Goal: Entertainment & Leisure: Consume media (video, audio)

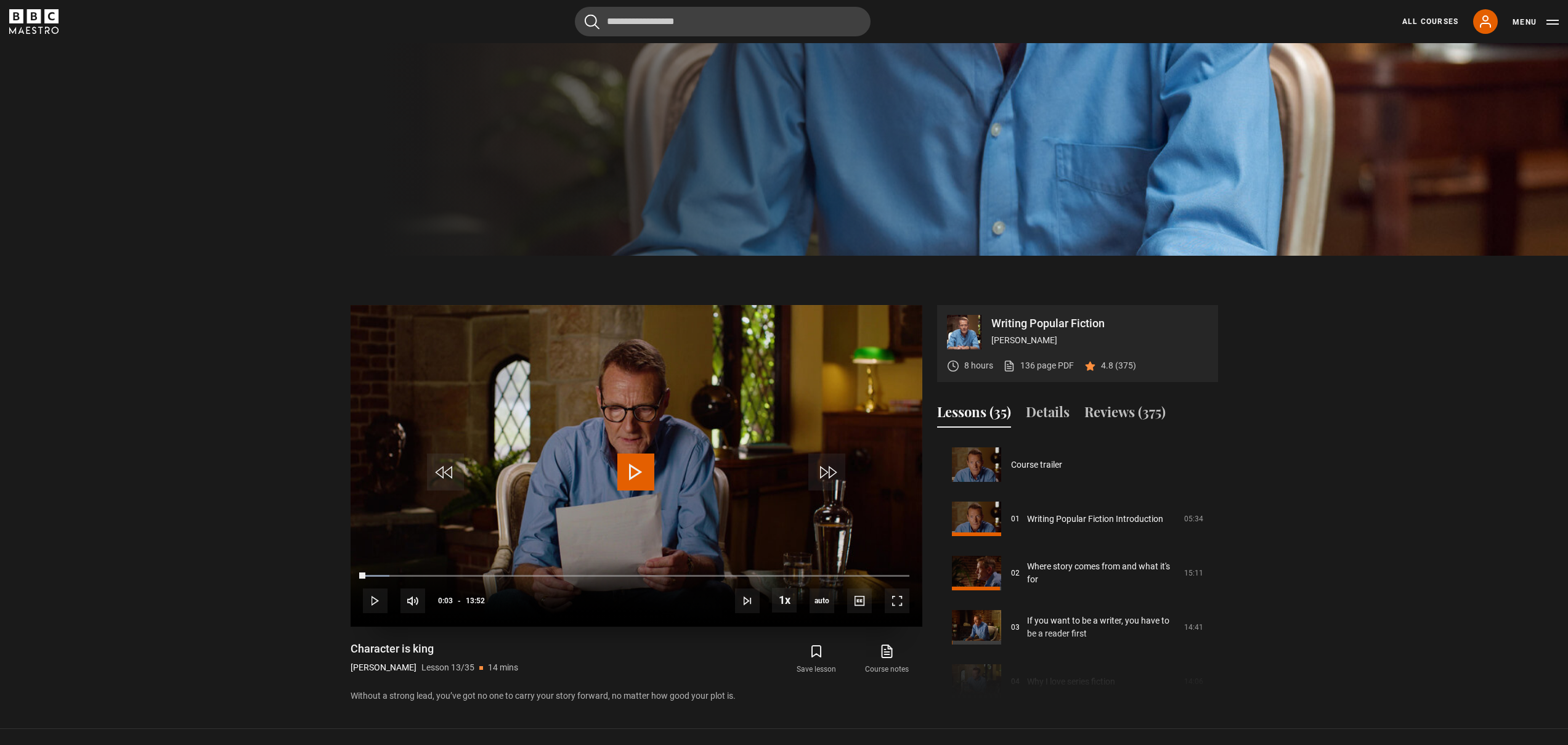
scroll to position [651, 0]
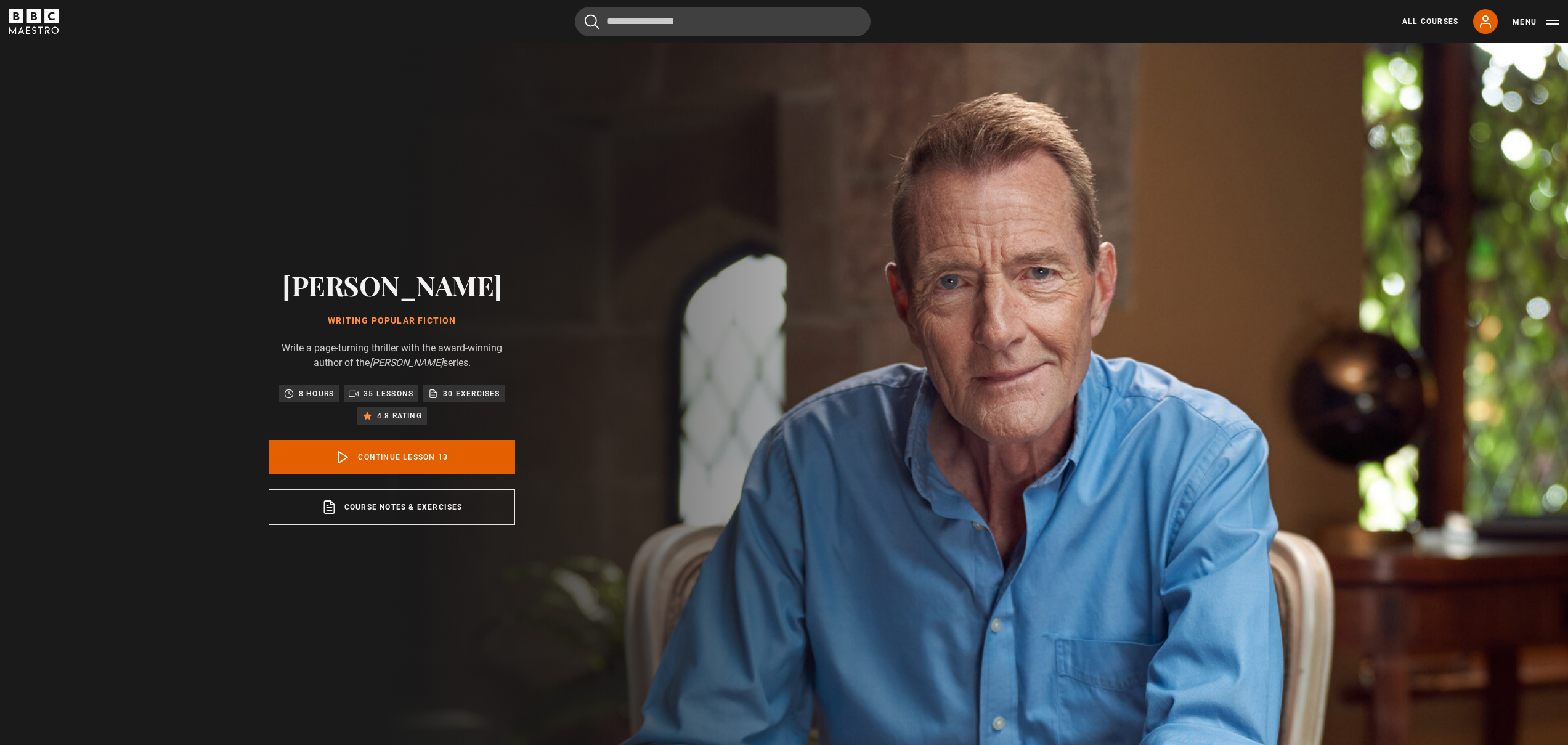
scroll to position [651, 0]
click at [485, 465] on link "Continue lesson 13" at bounding box center [392, 457] width 246 height 34
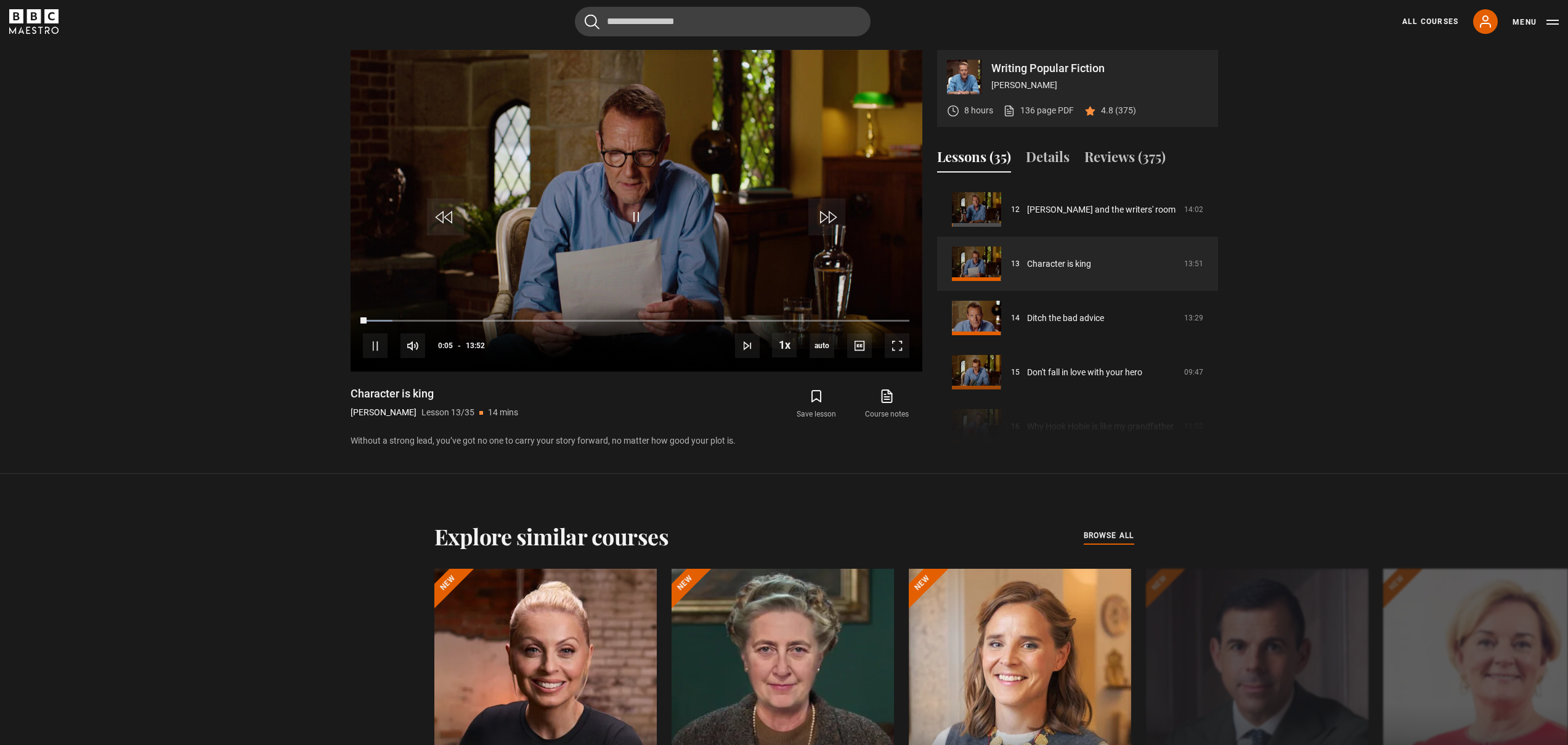
scroll to position [752, 0]
click at [385, 342] on span "Video Player" at bounding box center [375, 345] width 25 height 25
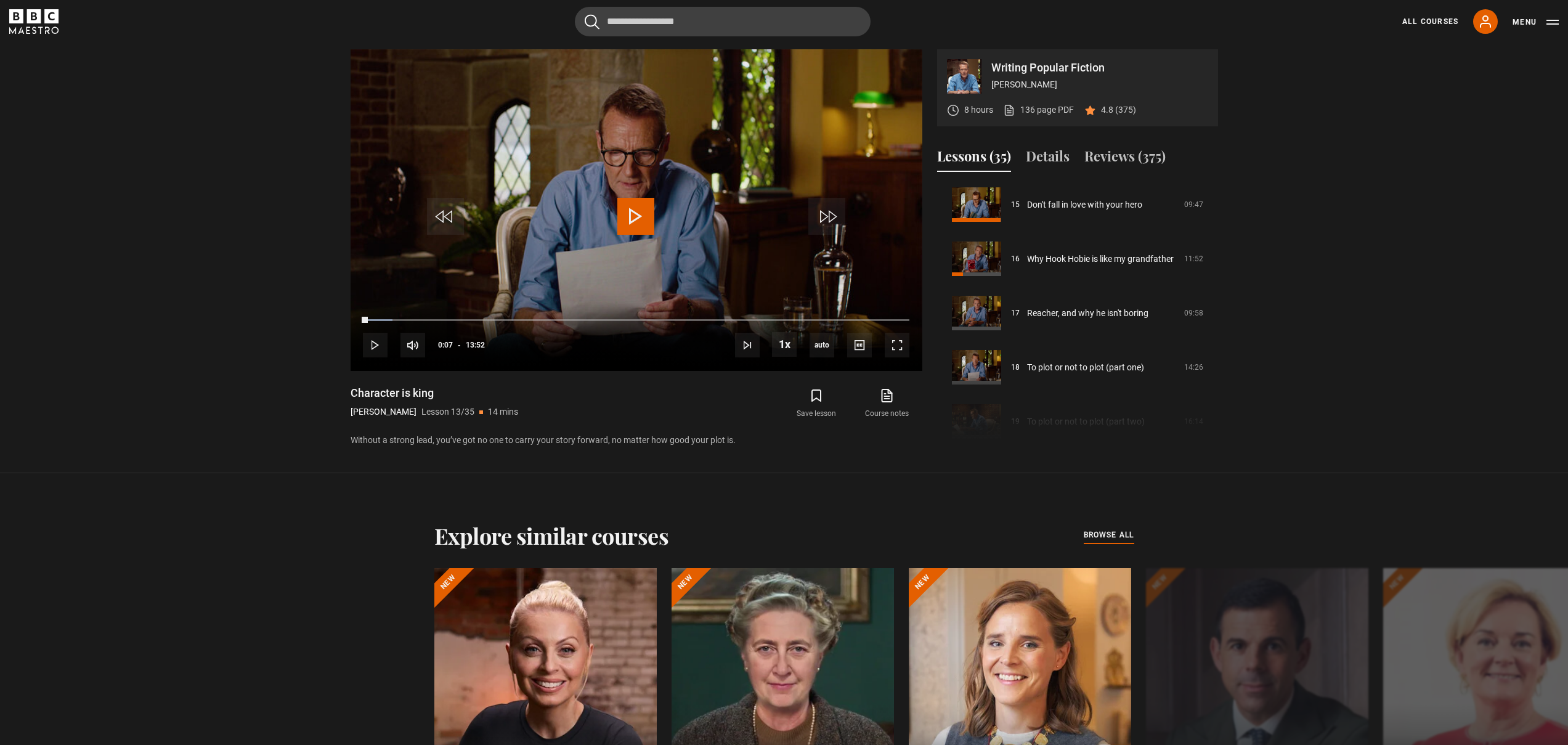
scroll to position [818, 0]
click at [1047, 265] on link "Why Hook Hobie is like my grandfather" at bounding box center [1101, 258] width 147 height 13
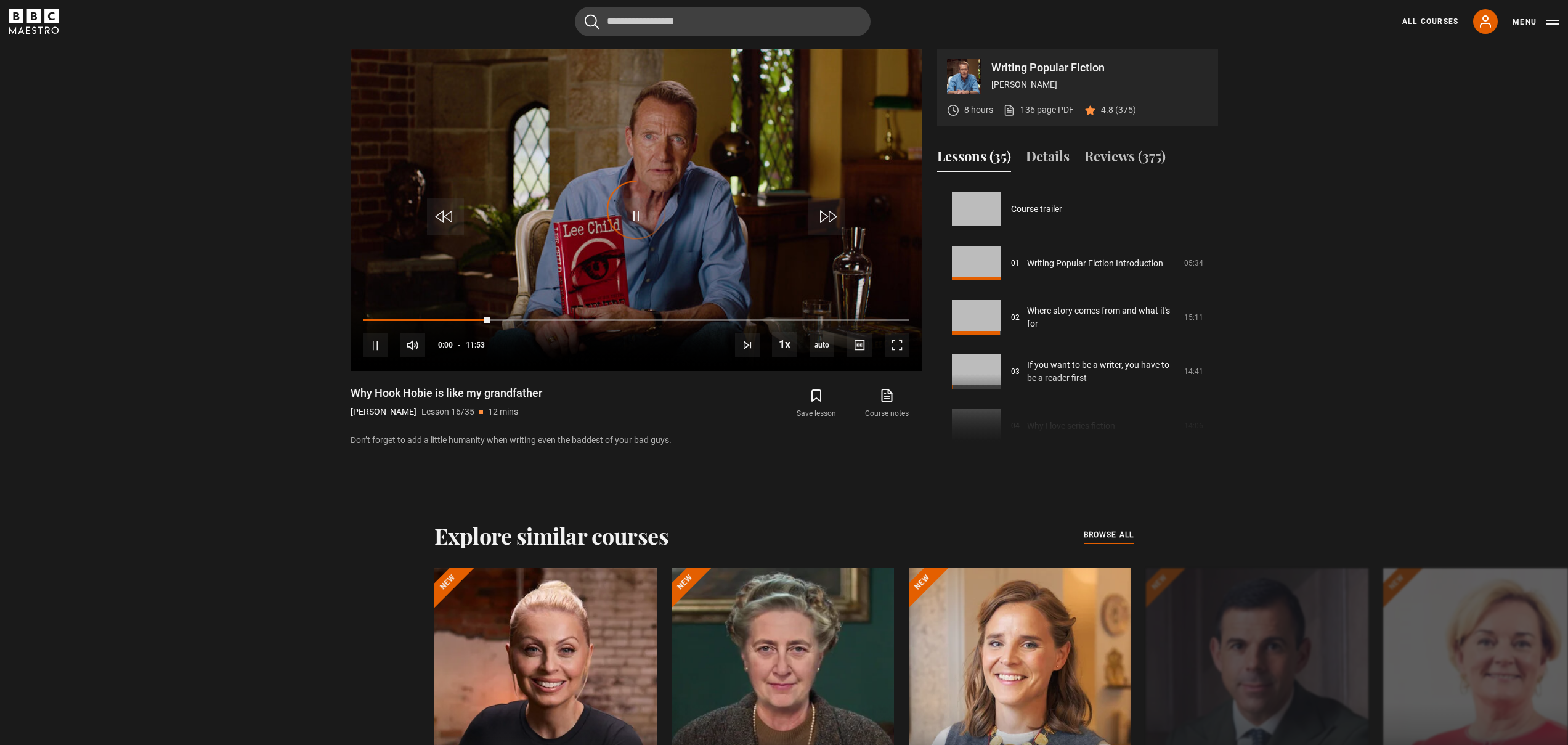
scroll to position [814, 0]
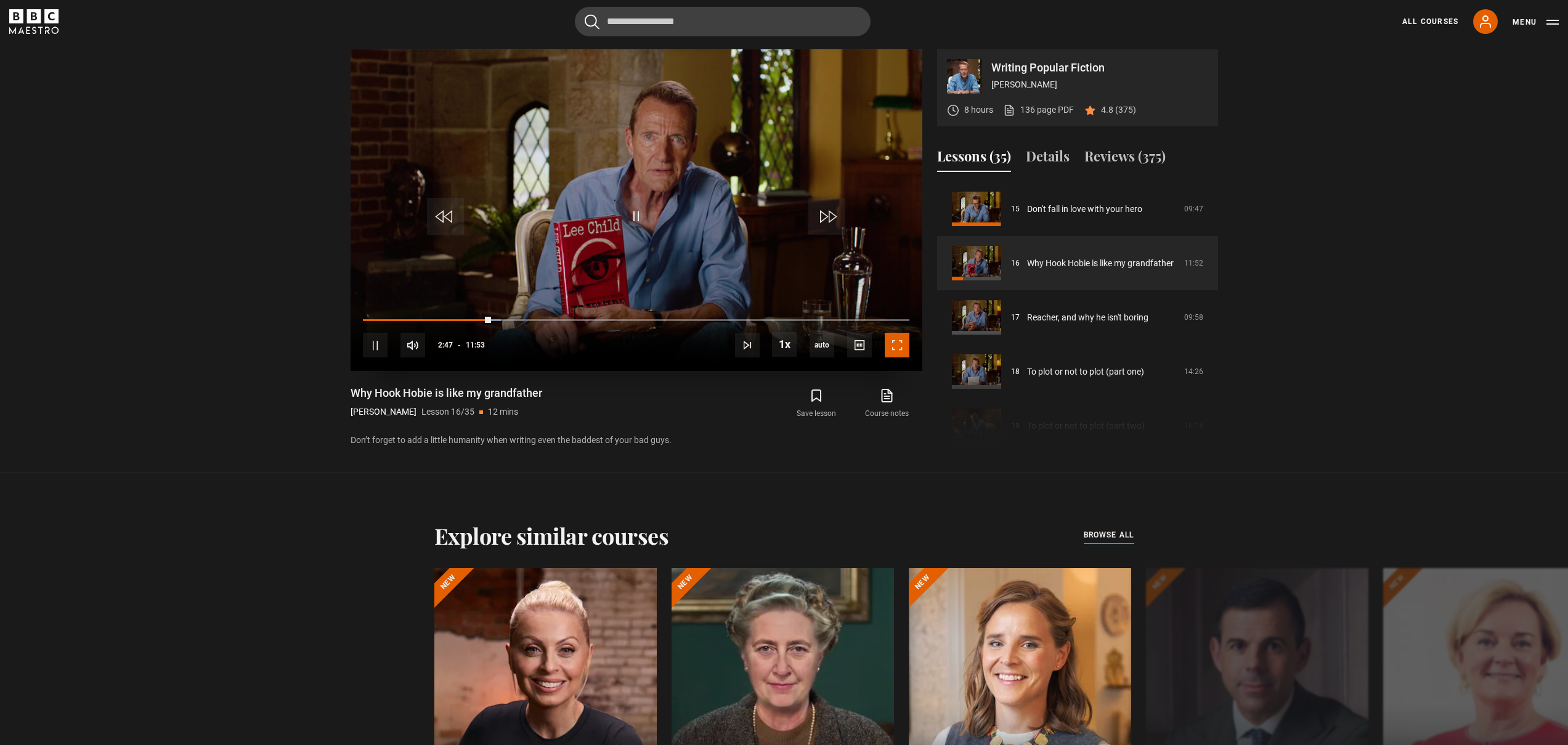
click at [901, 349] on span "Video Player" at bounding box center [897, 345] width 25 height 25
click at [900, 348] on span "Video Player" at bounding box center [897, 345] width 25 height 25
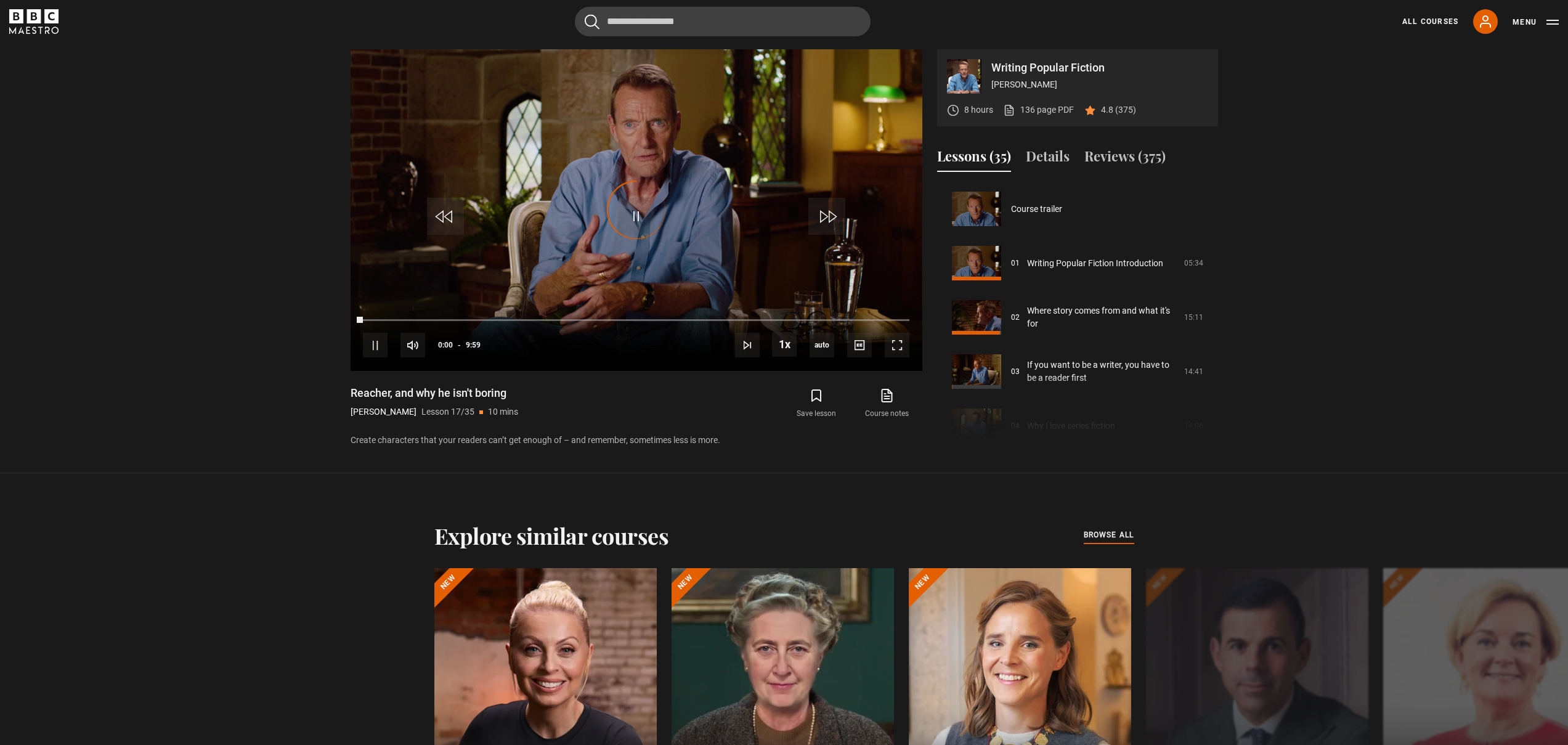
scroll to position [868, 0]
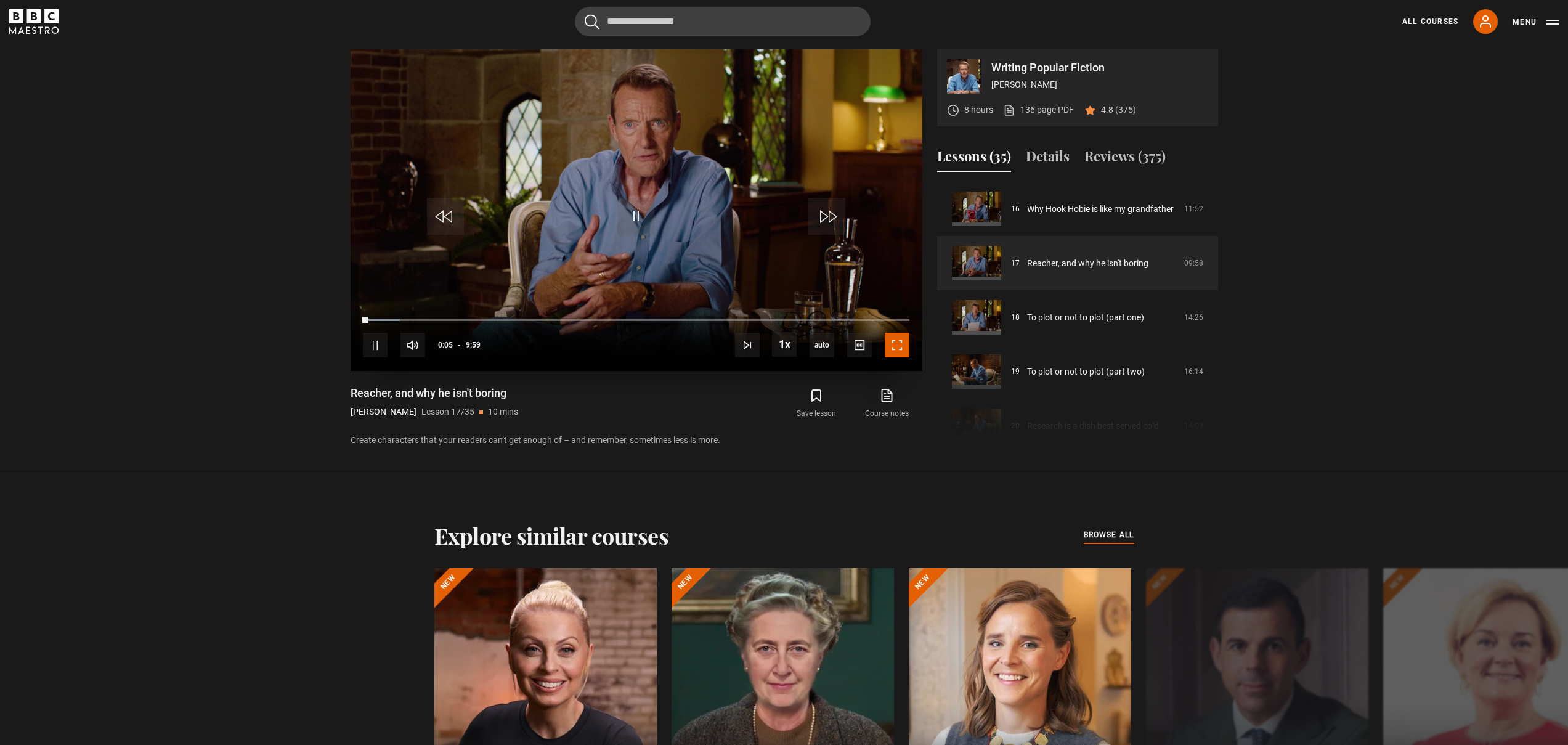
click at [895, 347] on span "Video Player" at bounding box center [897, 345] width 25 height 25
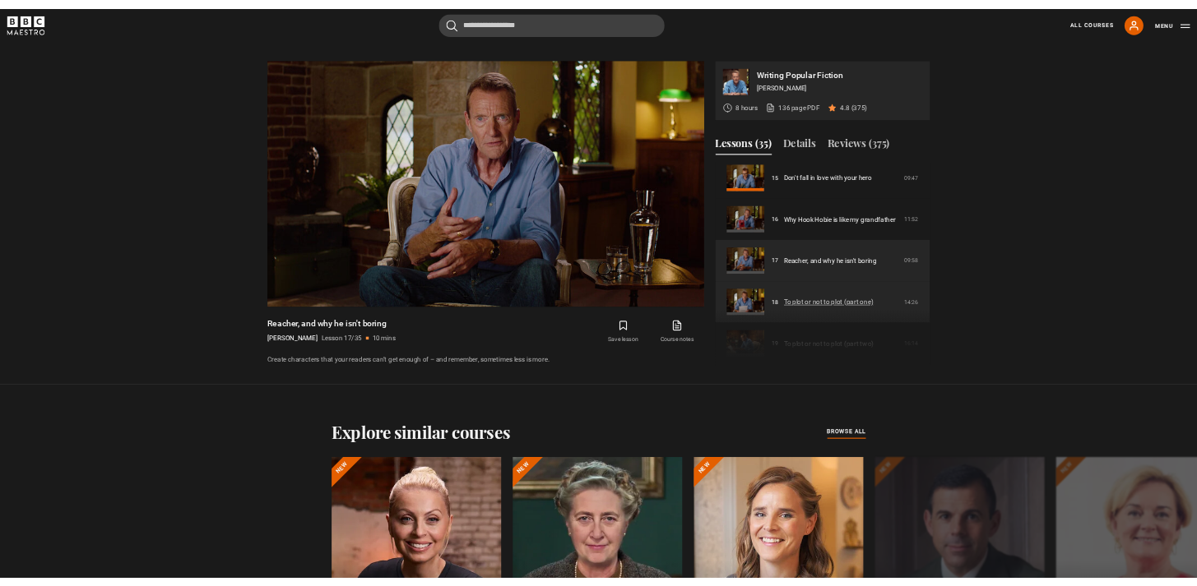
scroll to position [1094, 0]
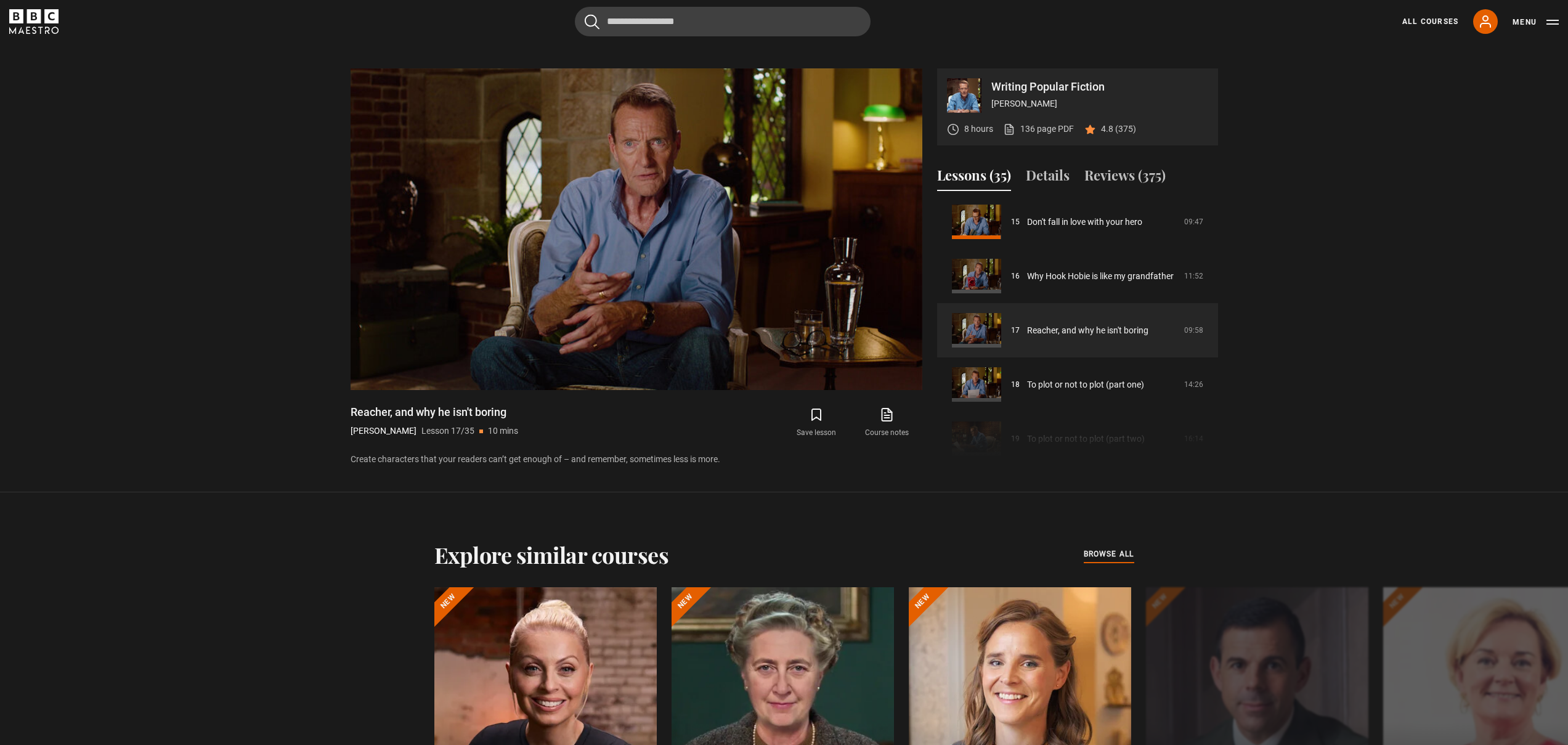
click at [1322, 317] on section "Writing Popular Fiction [PERSON_NAME] 8 hours 136 page PDF (opens in new tab) 4…" at bounding box center [784, 256] width 1568 height 474
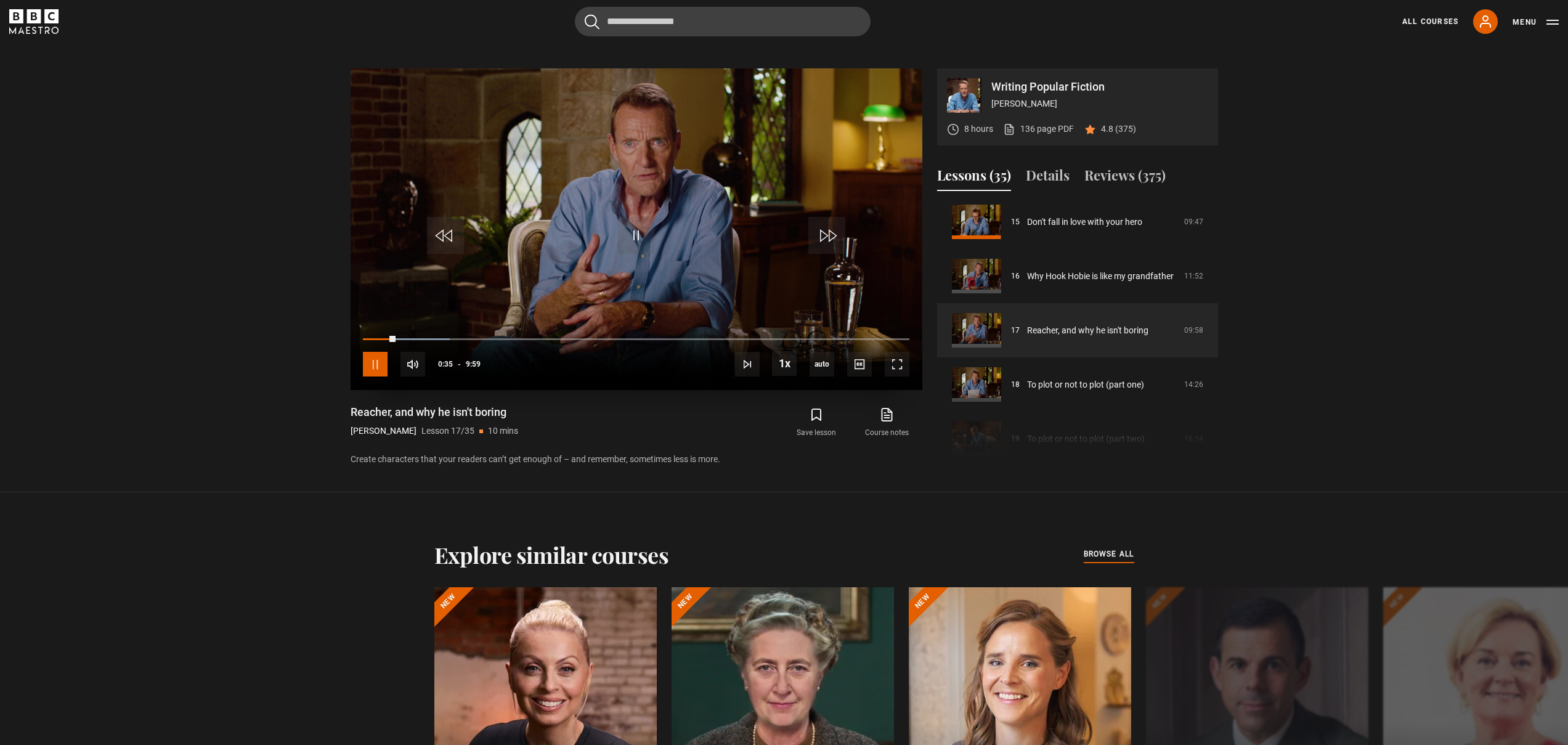
click at [370, 365] on span "Video Player" at bounding box center [375, 364] width 25 height 25
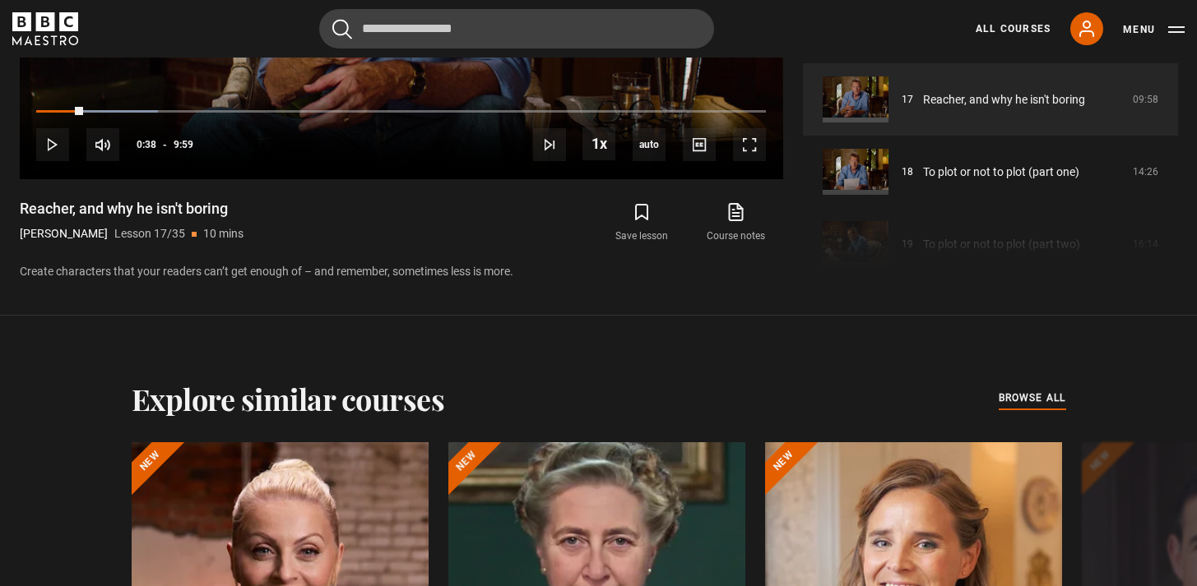
scroll to position [1095, 0]
